Goal: Task Accomplishment & Management: Manage account settings

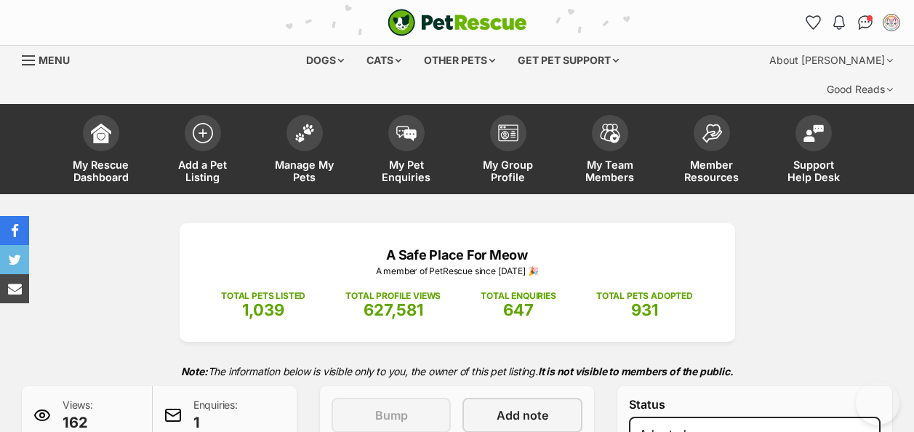
select select "rehomed"
click at [305, 120] on img at bounding box center [304, 129] width 20 height 19
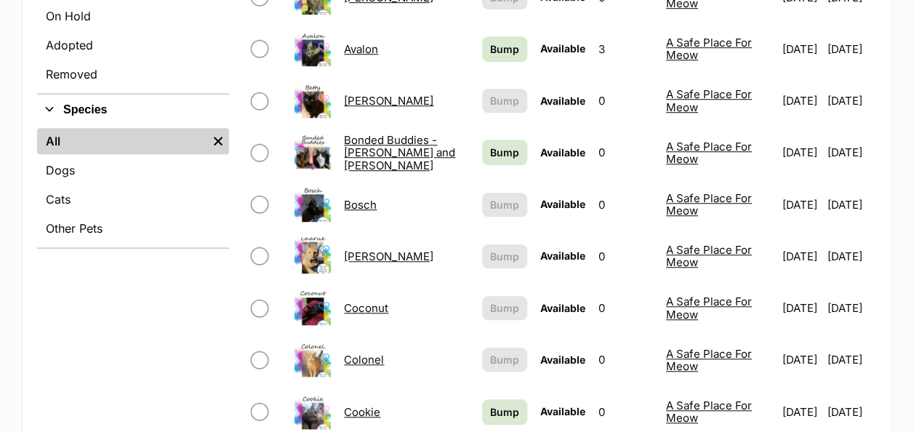
click at [309, 289] on img at bounding box center [312, 307] width 36 height 36
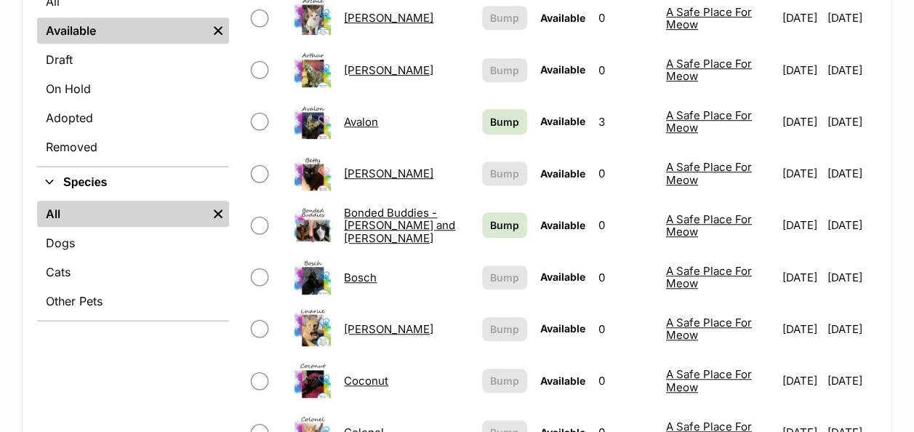
scroll to position [509, 0]
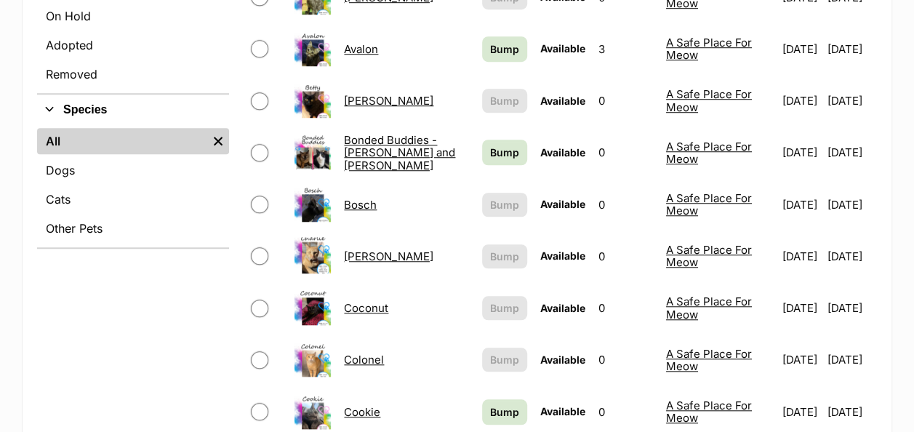
click at [366, 301] on link "Coconut" at bounding box center [366, 308] width 44 height 14
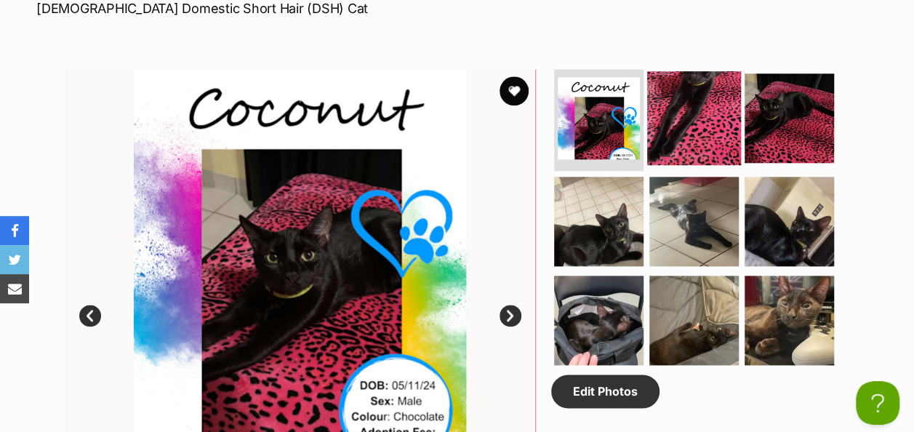
click at [675, 93] on img at bounding box center [694, 118] width 94 height 94
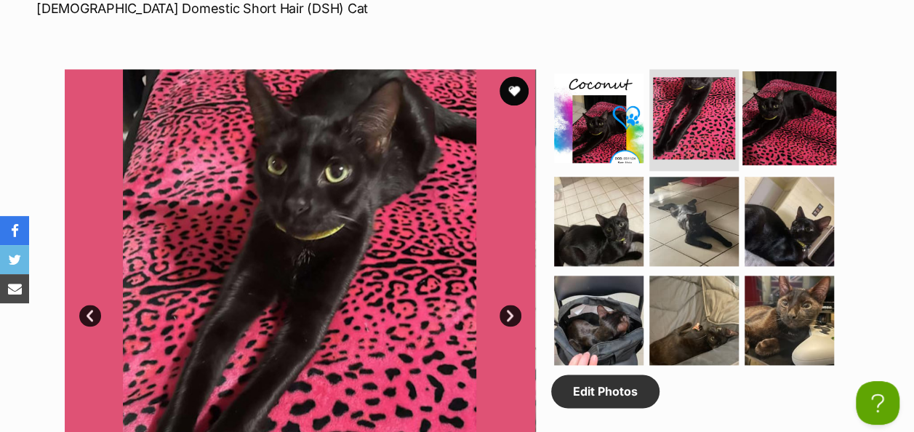
click at [800, 90] on img at bounding box center [789, 118] width 94 height 94
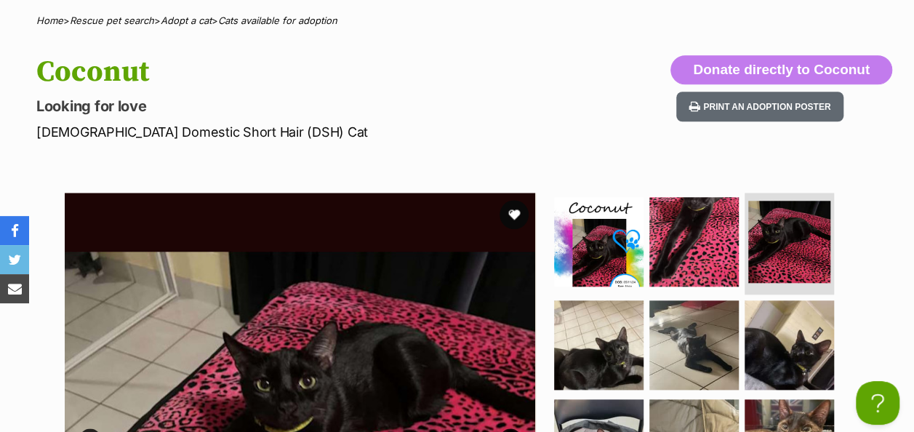
scroll to position [582, 0]
